Goal: Navigation & Orientation: Find specific page/section

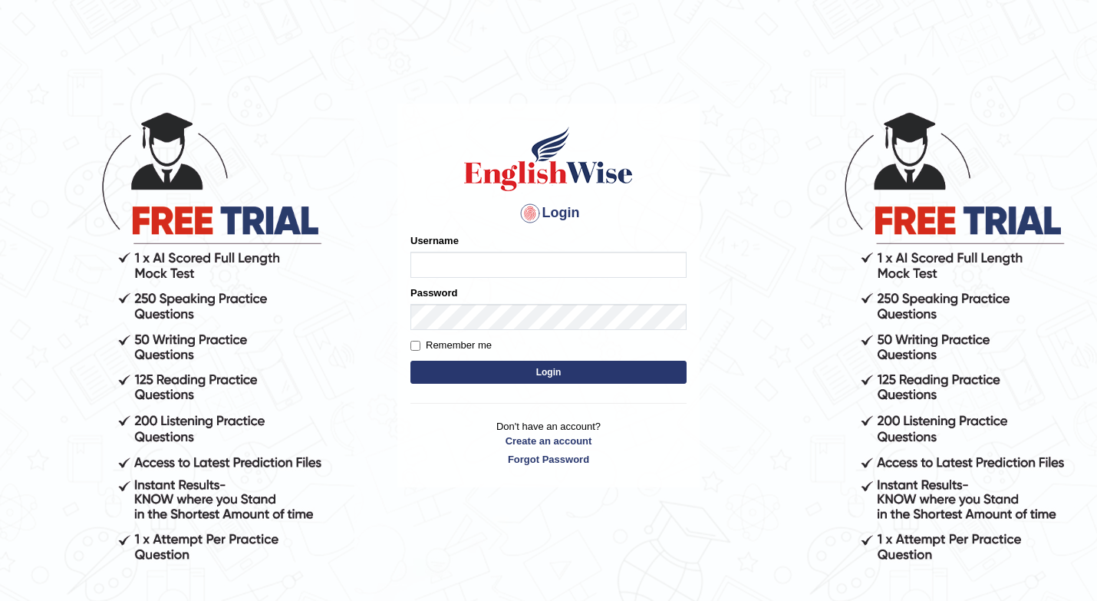
type input "shuja"
click at [584, 362] on button "Login" at bounding box center [548, 371] width 276 height 23
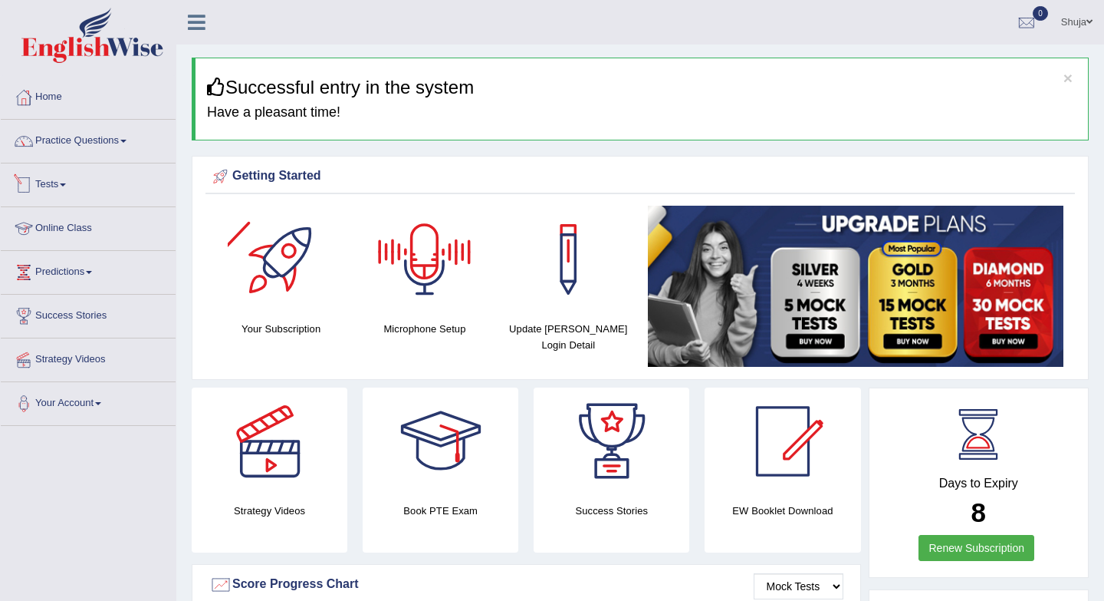
click at [60, 200] on link "Tests" at bounding box center [88, 182] width 175 height 38
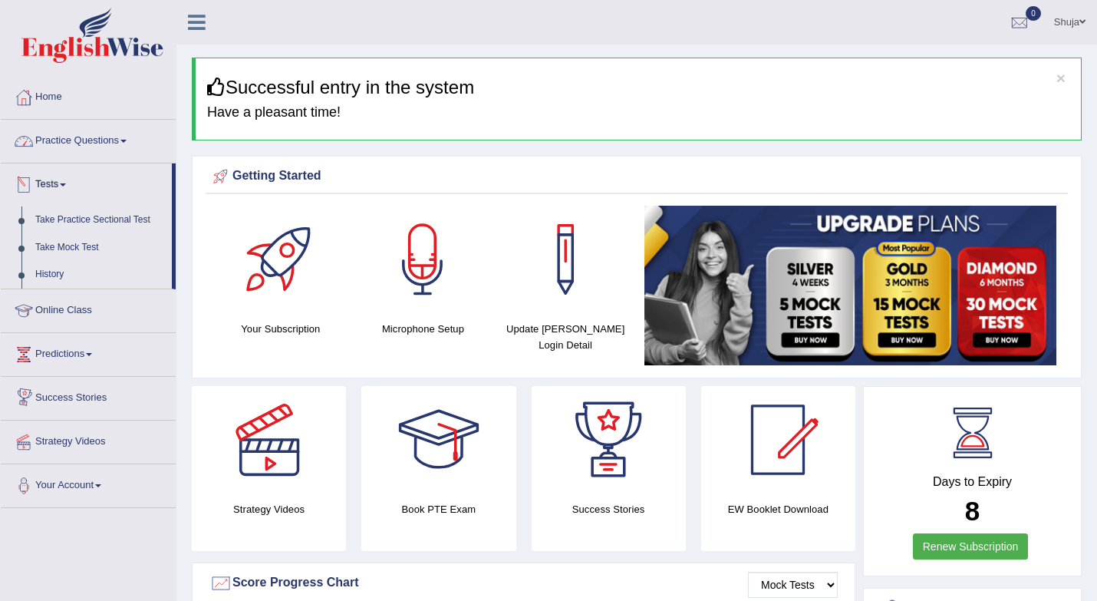
click at [65, 140] on link "Practice Questions" at bounding box center [88, 139] width 175 height 38
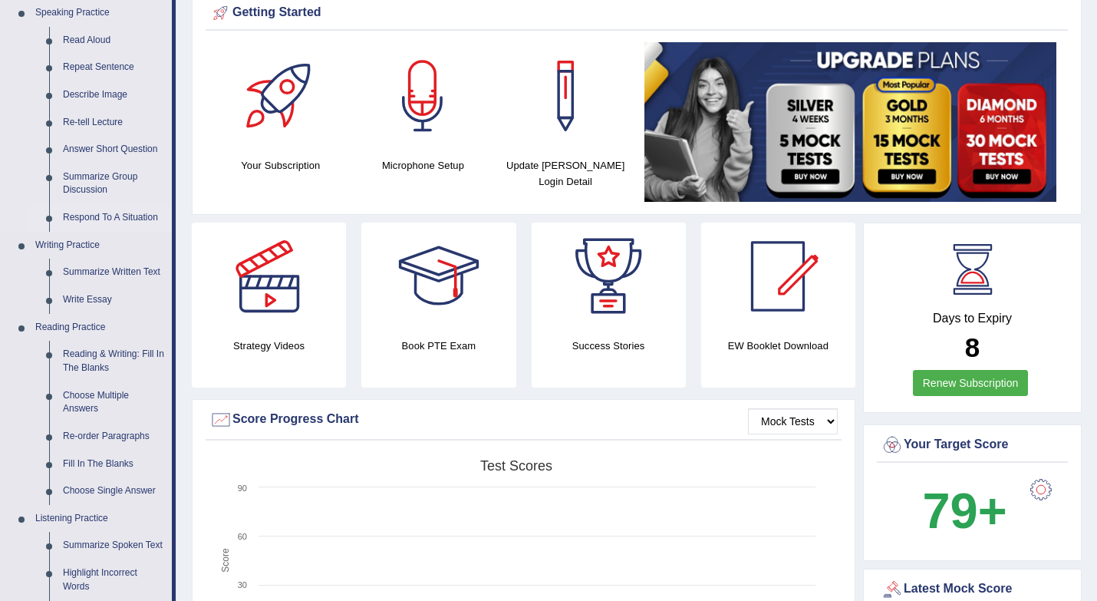
scroll to position [168, 0]
